Goal: Task Accomplishment & Management: Manage account settings

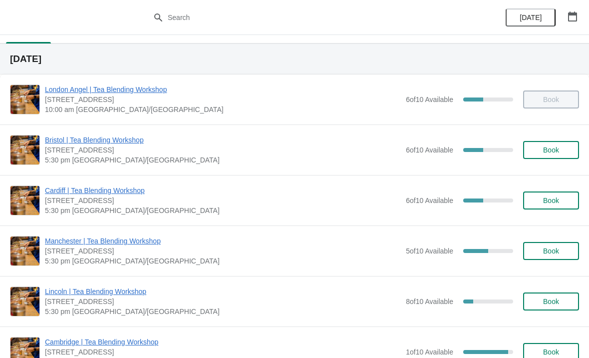
scroll to position [19, 0]
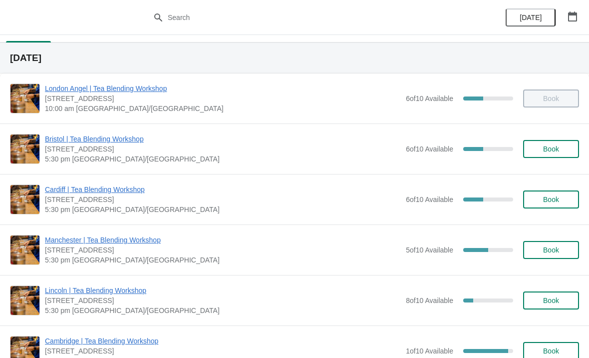
click at [73, 141] on span "Bristol | Tea Blending Workshop" at bounding box center [223, 139] width 356 height 10
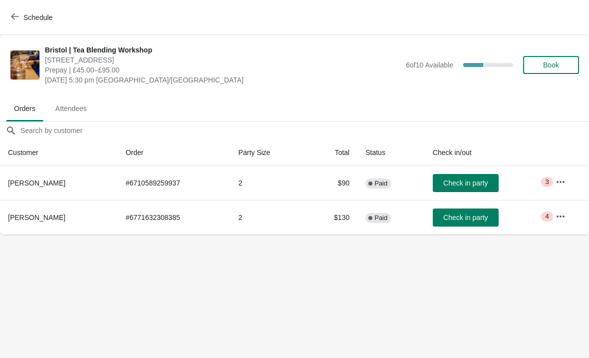
click at [562, 187] on button "button" at bounding box center [561, 182] width 18 height 18
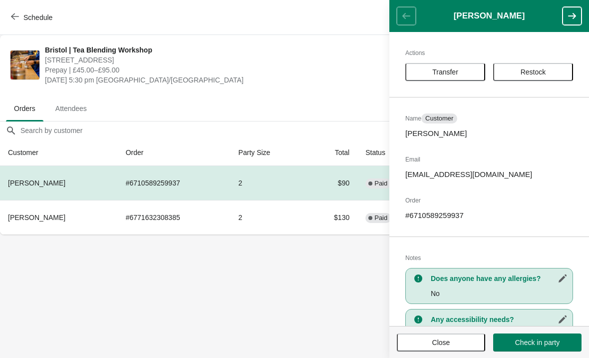
click at [296, 288] on body "Schedule [GEOGRAPHIC_DATA] | Tea Blending Workshop [STREET_ADDRESS] Prepay | £4…" at bounding box center [294, 179] width 589 height 358
click at [329, 285] on body "Schedule [GEOGRAPHIC_DATA] | Tea Blending Workshop [STREET_ADDRESS] Prepay | £4…" at bounding box center [294, 179] width 589 height 358
click at [425, 349] on button "Close" at bounding box center [441, 342] width 88 height 18
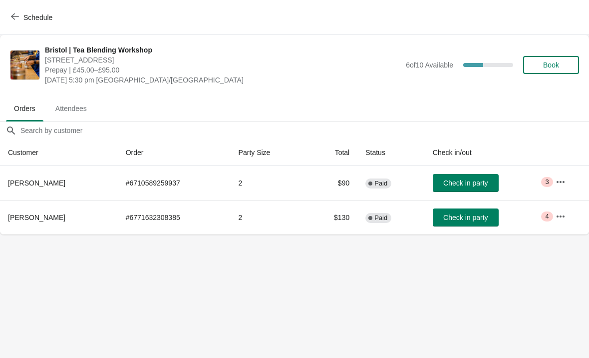
click at [555, 224] on button "button" at bounding box center [561, 216] width 18 height 18
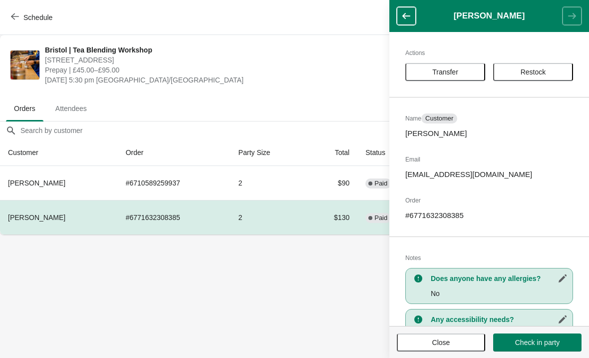
click at [410, 20] on icon "button" at bounding box center [406, 16] width 10 height 10
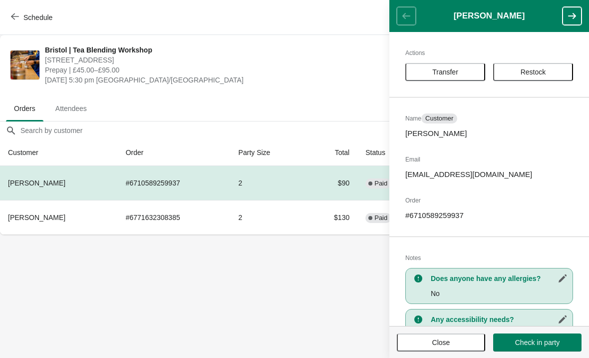
click at [300, 274] on body "Schedule [GEOGRAPHIC_DATA] | Tea Blending Workshop [STREET_ADDRESS] Prepay | £4…" at bounding box center [294, 179] width 589 height 358
click at [304, 293] on body "Schedule [GEOGRAPHIC_DATA] | Tea Blending Workshop [STREET_ADDRESS] Prepay | £4…" at bounding box center [294, 179] width 589 height 358
click at [430, 350] on button "Close" at bounding box center [441, 342] width 88 height 18
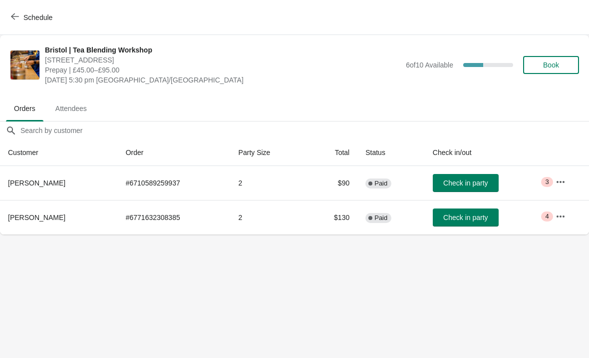
click at [138, 296] on body "Schedule [GEOGRAPHIC_DATA] | Tea Blending Workshop [STREET_ADDRESS] Prepay | £4…" at bounding box center [294, 179] width 589 height 358
